Goal: Information Seeking & Learning: Learn about a topic

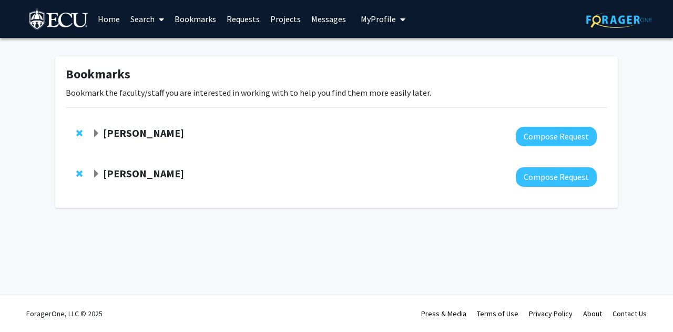
click at [140, 22] on link "Search" at bounding box center [147, 19] width 44 height 37
click at [152, 53] on span "Faculty/Staff" at bounding box center [163, 48] width 77 height 21
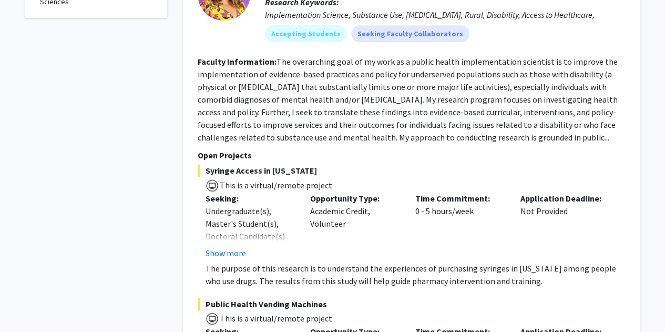
scroll to position [582, 0]
click at [439, 165] on span "Syringe Access in [US_STATE]" at bounding box center [412, 169] width 428 height 13
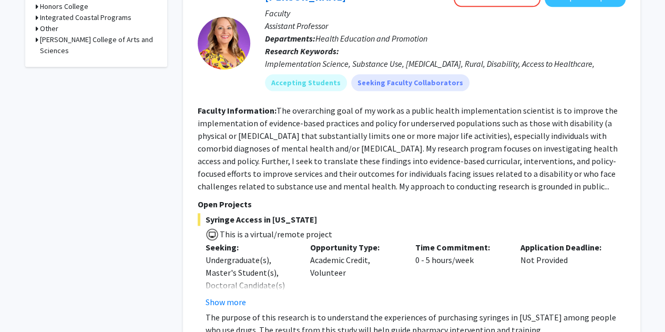
scroll to position [510, 0]
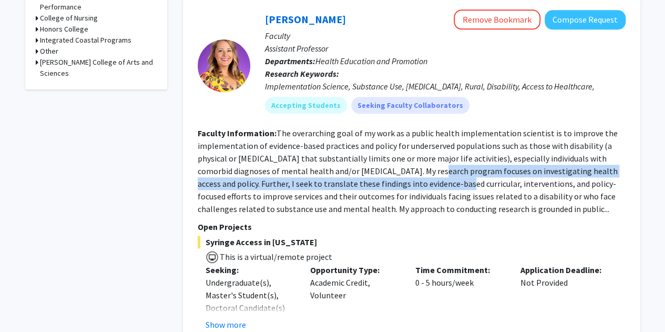
click at [422, 176] on section "Faculty Information: The overarching goal of my work as a public health impleme…" at bounding box center [412, 171] width 428 height 88
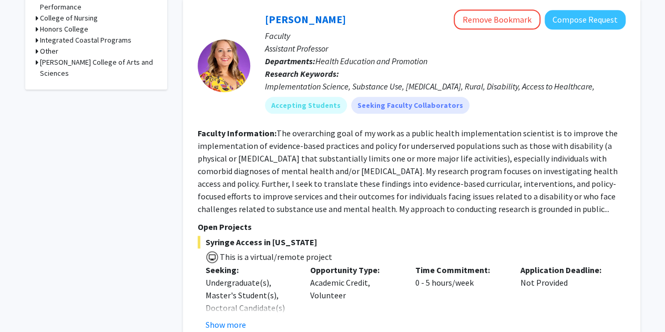
click at [434, 236] on span "Syringe Access in [US_STATE]" at bounding box center [412, 242] width 428 height 13
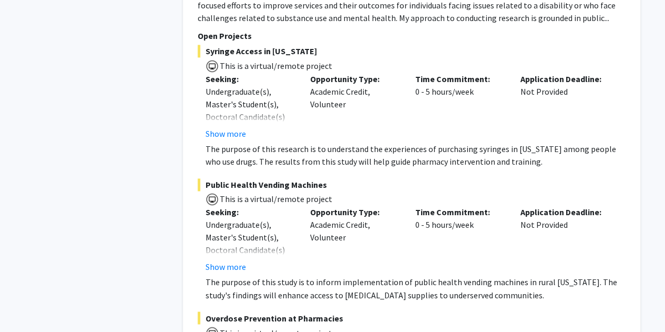
scroll to position [701, 0]
drag, startPoint x: 290, startPoint y: 228, endPoint x: 209, endPoint y: 223, distance: 81.1
click at [209, 223] on div "Undergraduate(s), Master's Student(s), Doctoral Candidate(s) (PhD, MD, DMD, Pha…" at bounding box center [250, 281] width 89 height 126
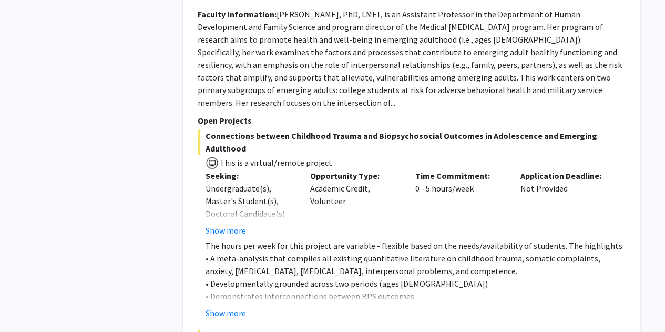
scroll to position [2509, 0]
